Goal: Task Accomplishment & Management: Complete application form

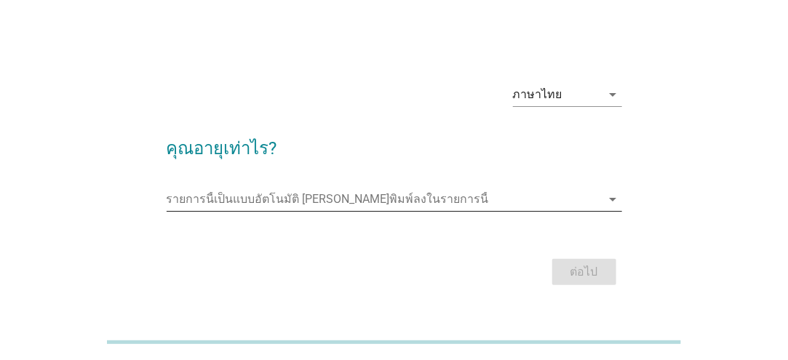
click at [408, 200] on input "รายการนี้เป็นแบบอัตโนมัติ คุณสามารถพิมพ์ลงในรายการนี้" at bounding box center [384, 199] width 435 height 23
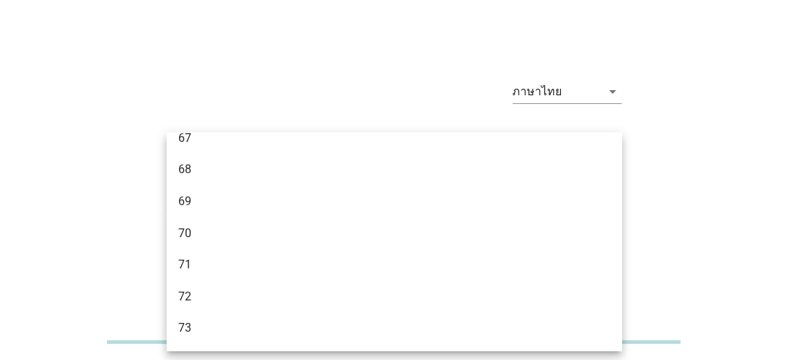
scroll to position [1353, 0]
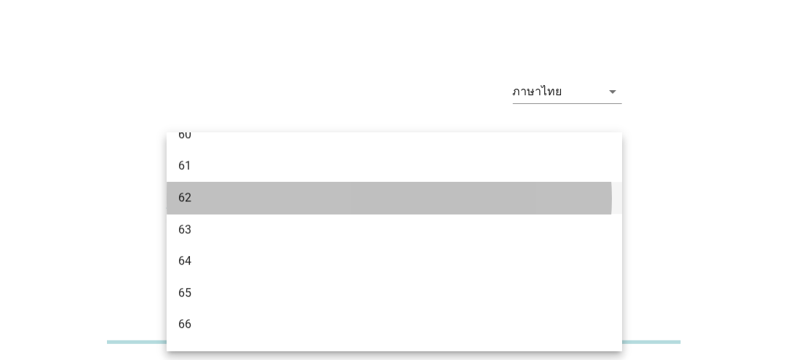
click at [208, 201] on div "62" at bounding box center [376, 197] width 397 height 17
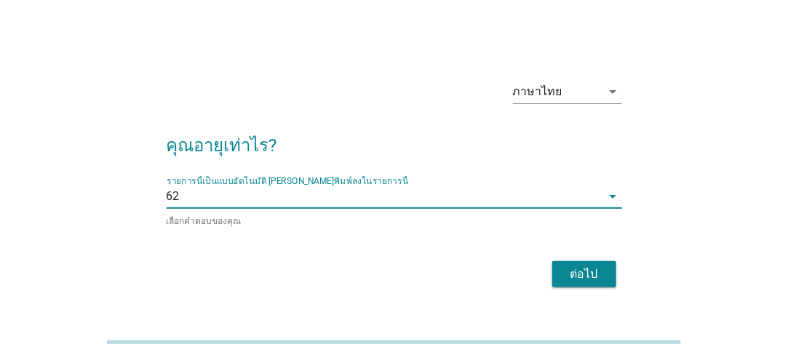
click at [576, 272] on div "ต่อไป" at bounding box center [584, 274] width 41 height 17
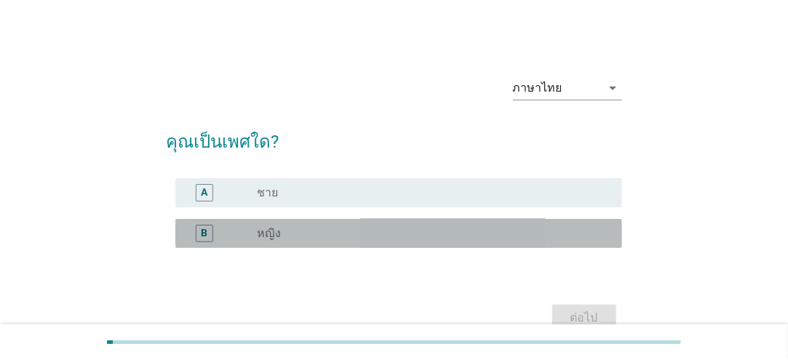
click at [279, 234] on label "หญิง" at bounding box center [270, 233] width 24 height 15
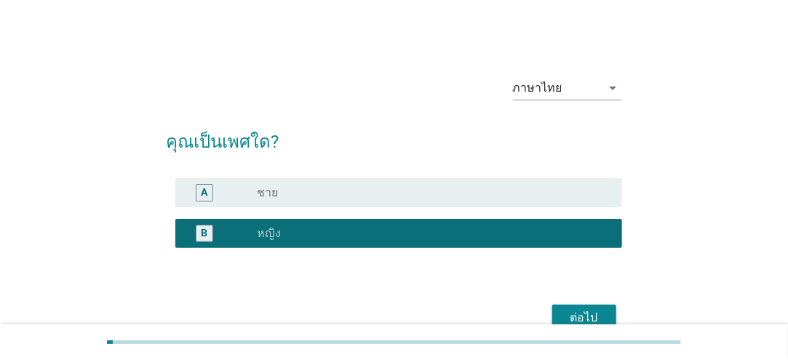
click at [591, 314] on div "ต่อไป" at bounding box center [584, 317] width 41 height 17
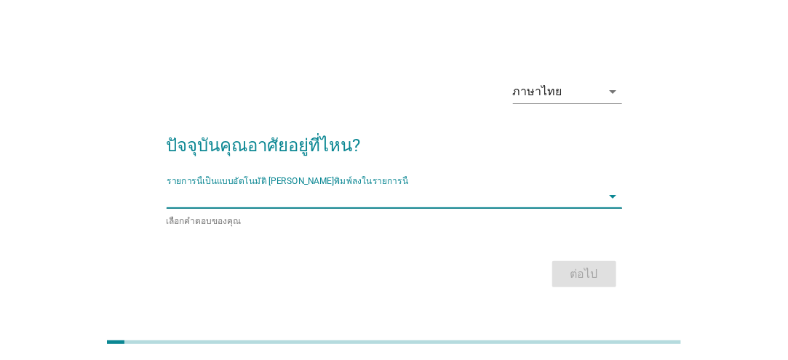
click at [367, 200] on input "รายการนี้เป็นแบบอัตโนมัติ คุณสามารถพิมพ์ลงในรายการนี้" at bounding box center [384, 196] width 435 height 23
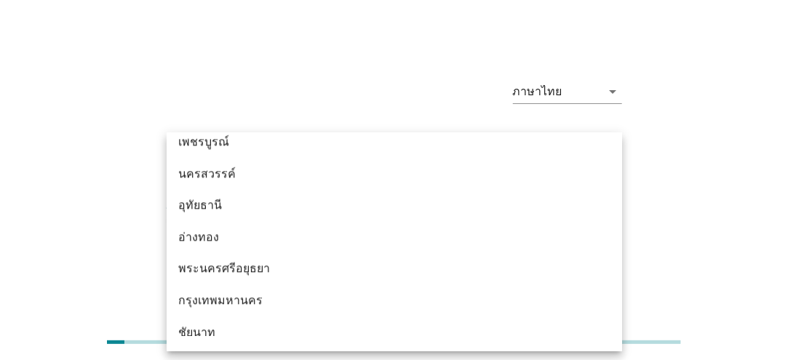
scroll to position [1237, 0]
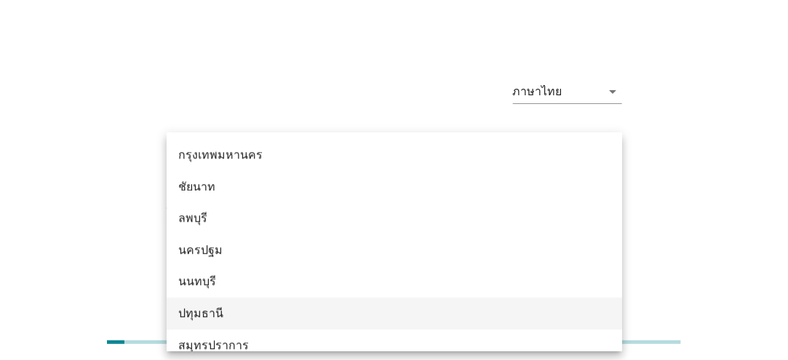
click at [233, 309] on div "ปทุมธานี" at bounding box center [376, 313] width 397 height 17
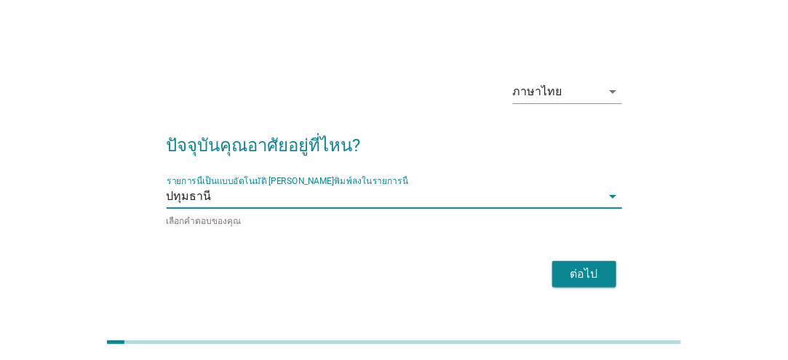
click at [588, 271] on div "ต่อไป" at bounding box center [584, 274] width 41 height 17
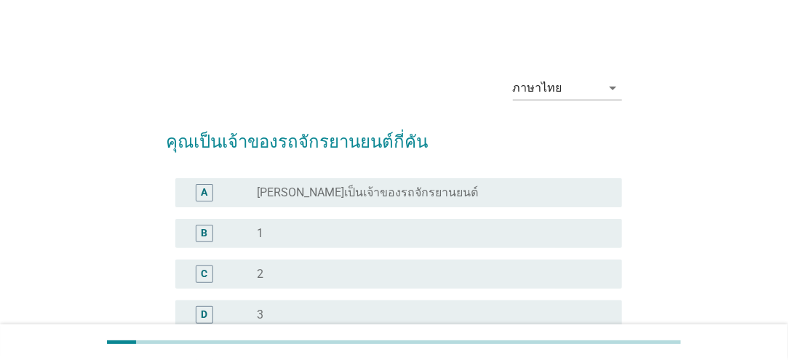
click at [420, 236] on div "radio_button_unchecked 1" at bounding box center [428, 233] width 341 height 15
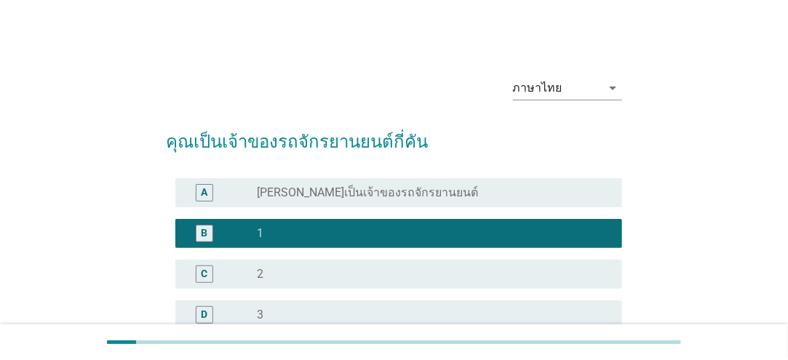
scroll to position [196, 0]
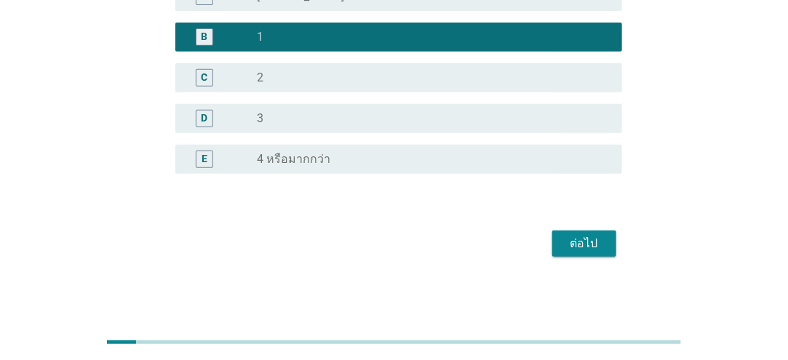
click at [577, 244] on div "ต่อไป" at bounding box center [584, 243] width 41 height 17
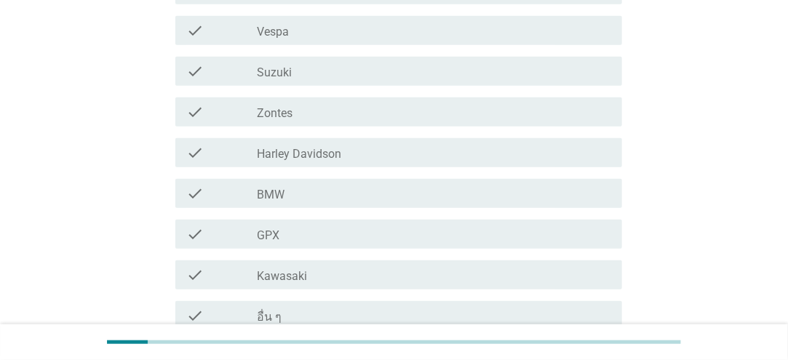
scroll to position [430, 0]
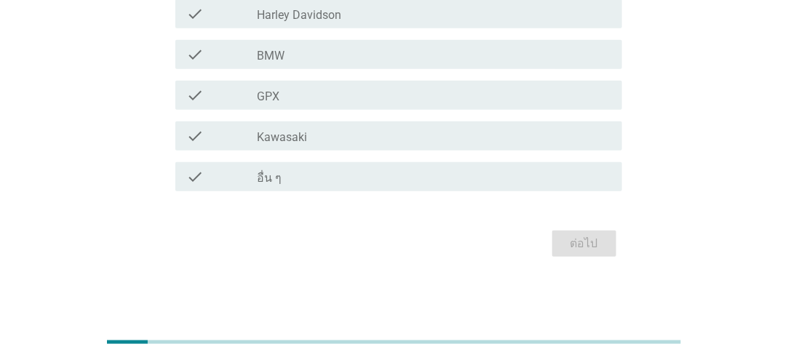
click at [458, 176] on div "check_box_outline_blank อื่น ๆ" at bounding box center [434, 176] width 353 height 17
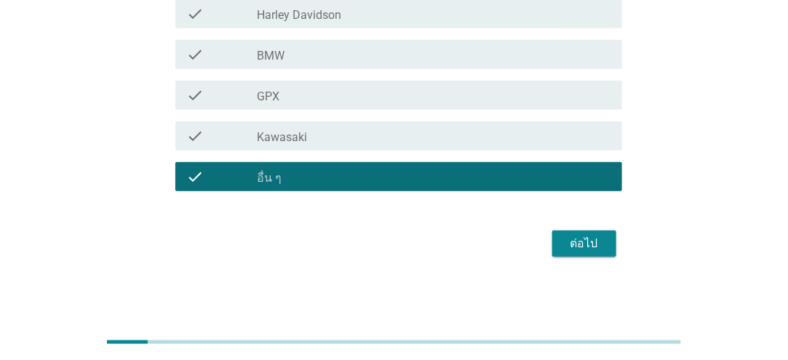
click at [589, 241] on div "ต่อไป" at bounding box center [584, 243] width 41 height 17
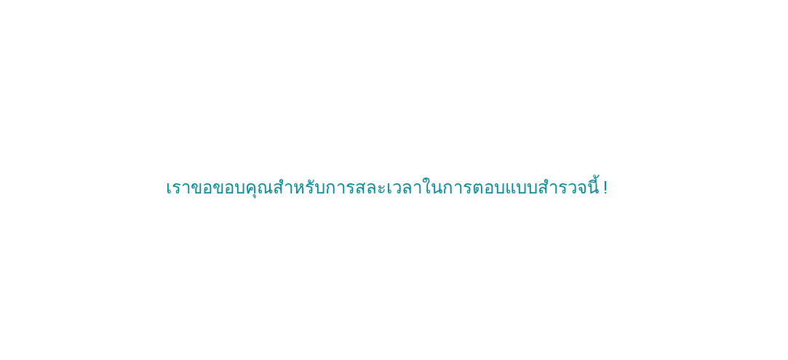
scroll to position [0, 0]
